Goal: Task Accomplishment & Management: Manage account settings

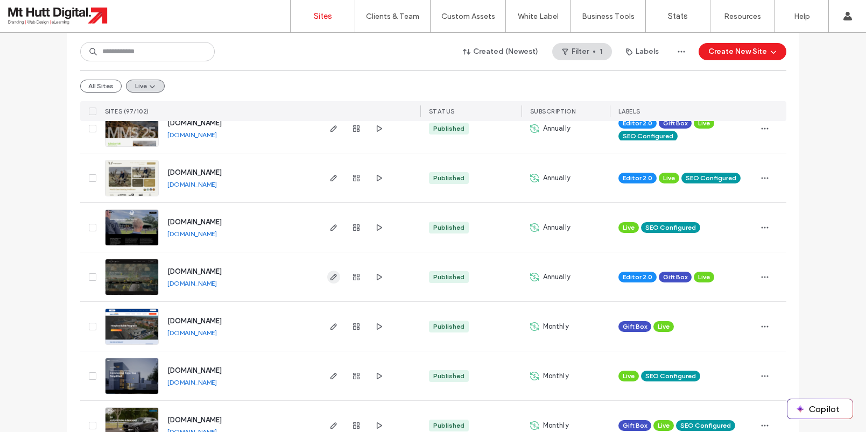
click at [332, 276] on icon "button" at bounding box center [333, 277] width 9 height 9
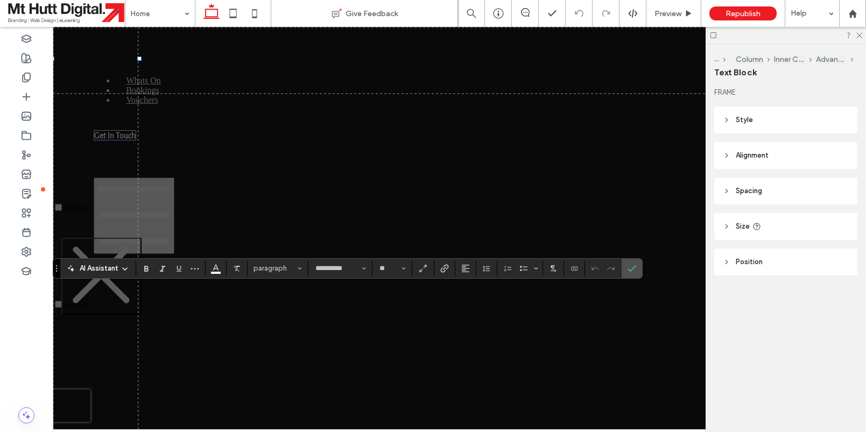
scroll to position [2319, 0]
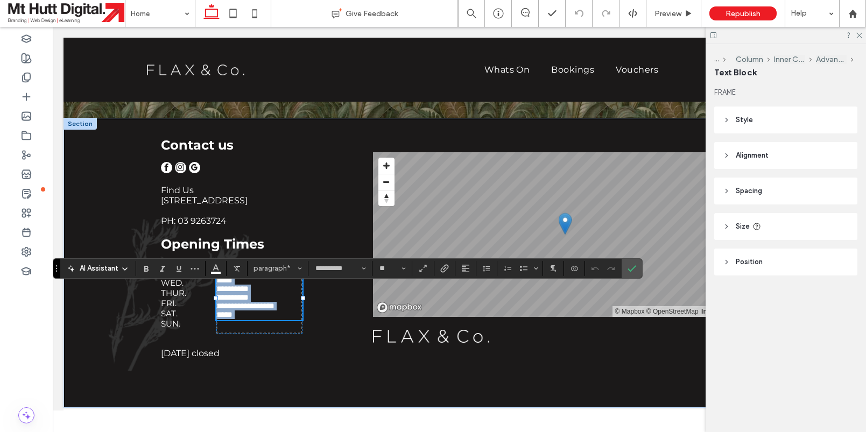
click at [284, 319] on p "**********" at bounding box center [259, 293] width 86 height 52
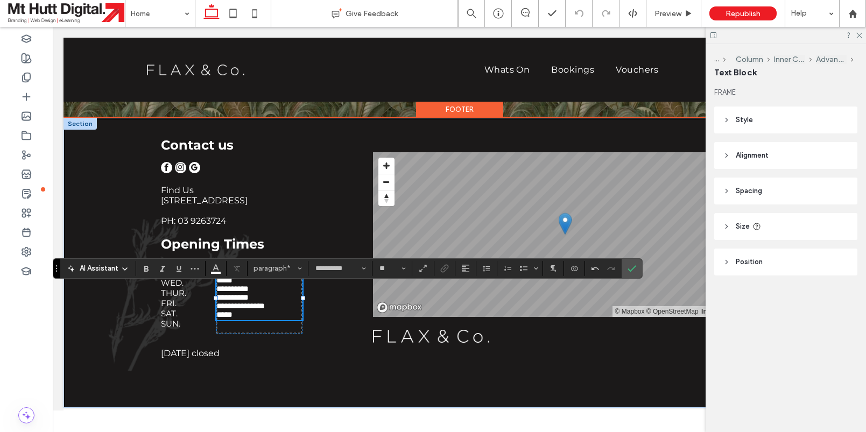
scroll to position [0, 0]
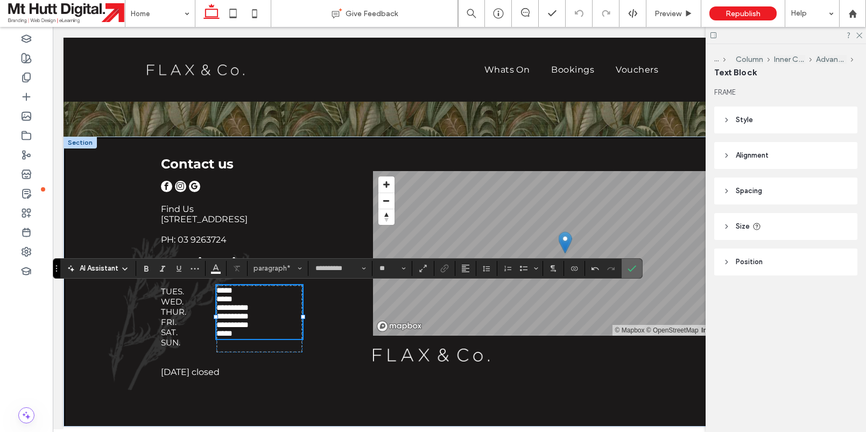
click at [640, 274] on section at bounding box center [632, 268] width 20 height 19
click at [636, 272] on icon "Confirm" at bounding box center [631, 268] width 9 height 9
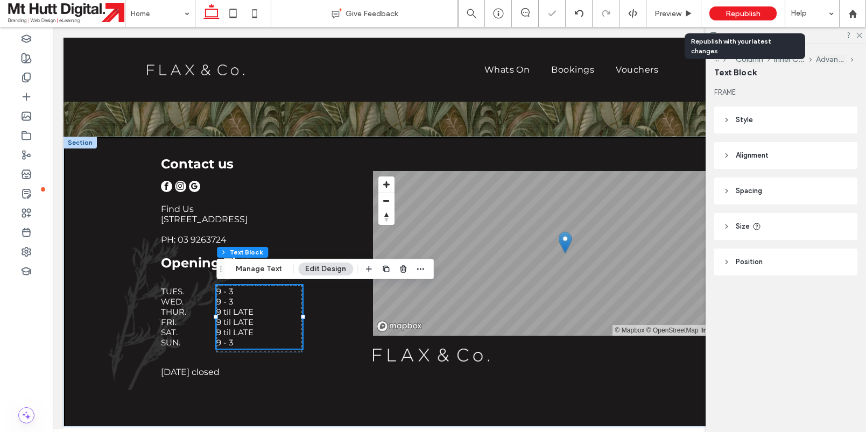
click at [760, 8] on div "Republish" at bounding box center [742, 13] width 67 height 14
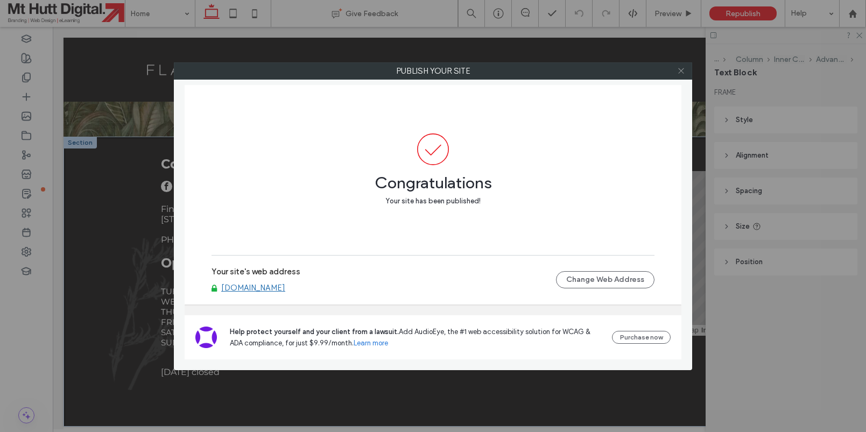
click at [679, 74] on icon at bounding box center [681, 71] width 8 height 8
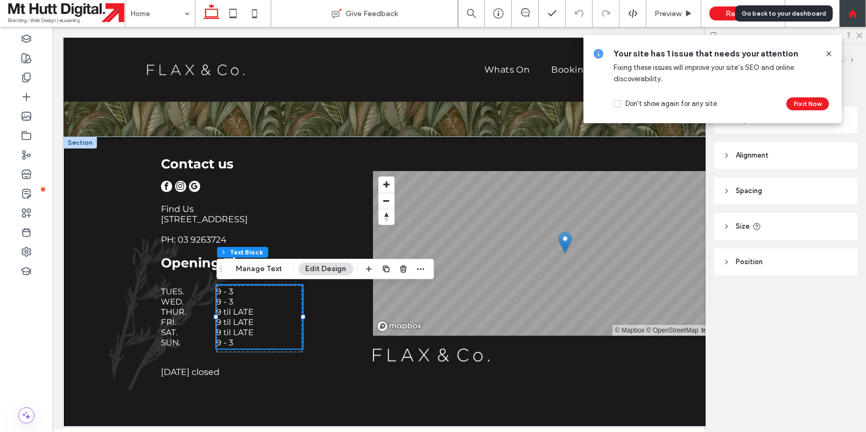
click at [848, 15] on icon at bounding box center [852, 13] width 9 height 9
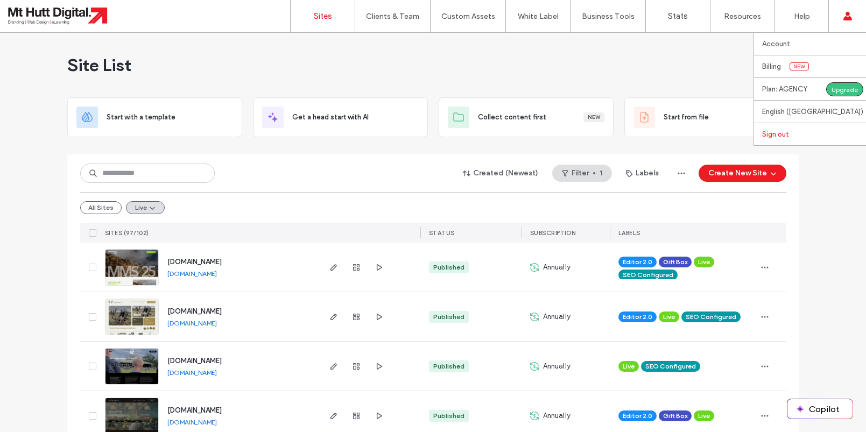
click at [772, 138] on label "Sign out" at bounding box center [775, 134] width 27 height 8
